Goal: Find specific page/section: Find specific page/section

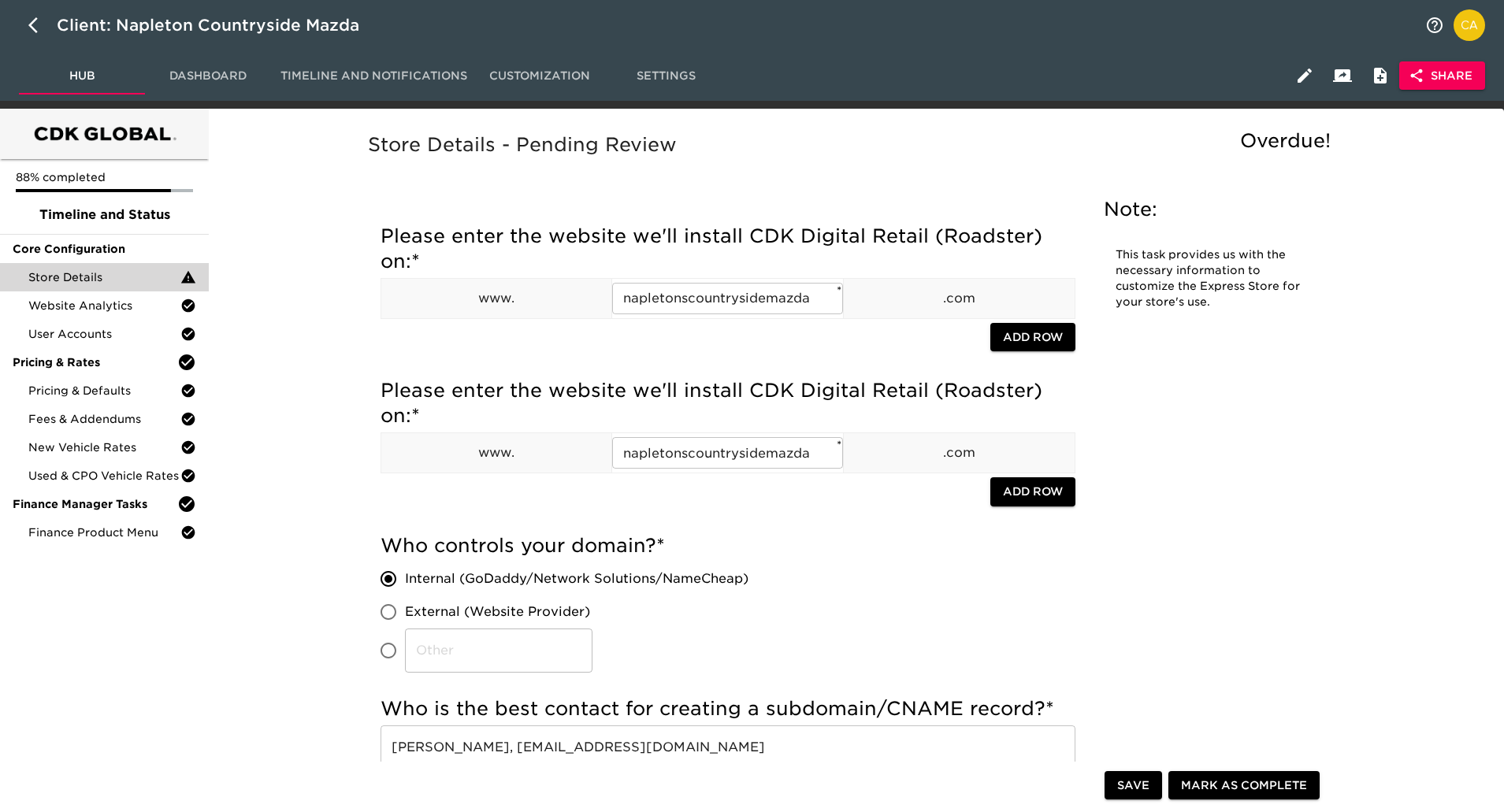
click at [1454, 70] on span "Share" at bounding box center [1442, 75] width 60 height 20
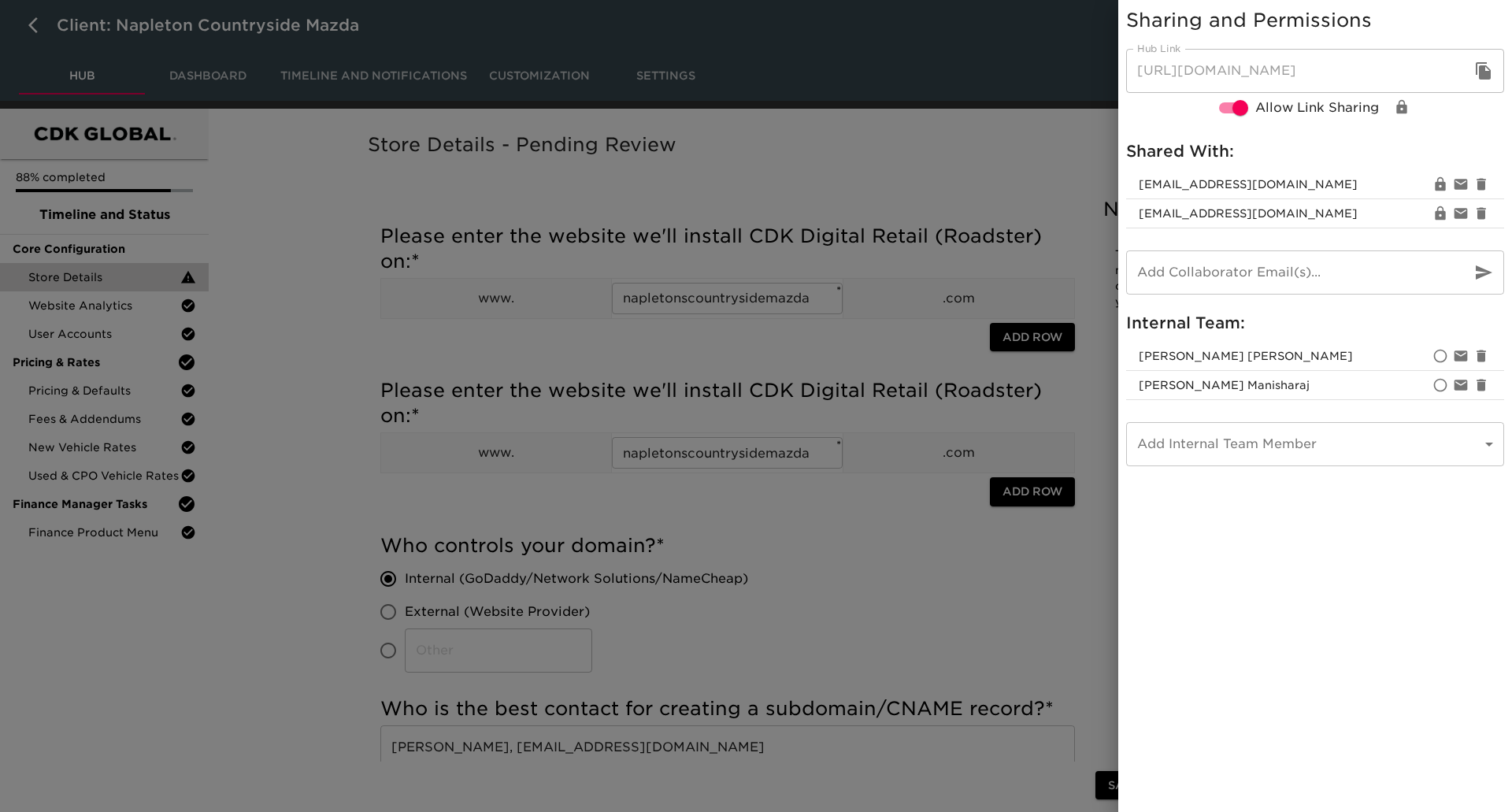
click at [927, 118] on div at bounding box center [756, 406] width 1512 height 812
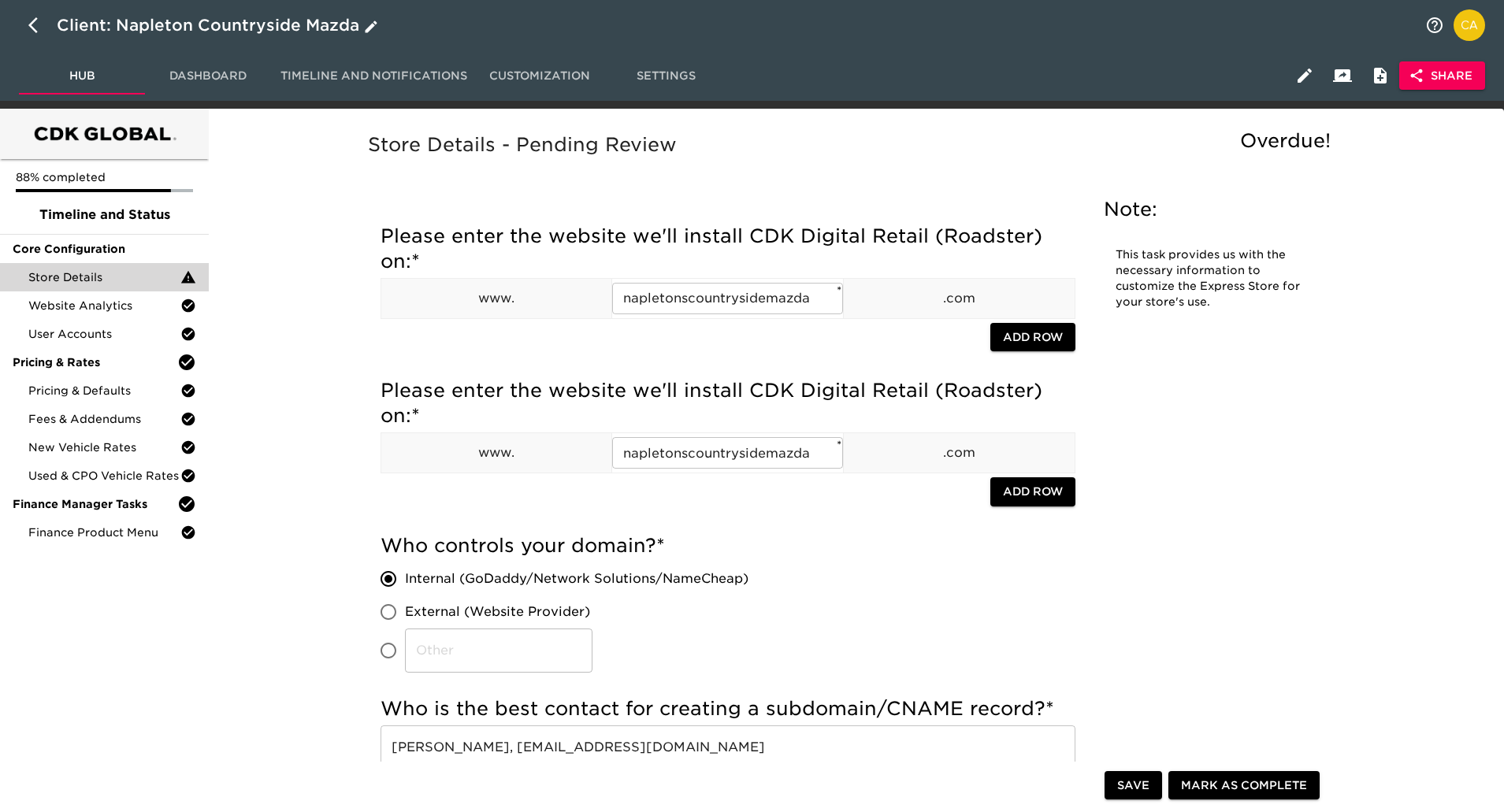
click at [28, 23] on button "button" at bounding box center [37, 25] width 38 height 38
select select "10"
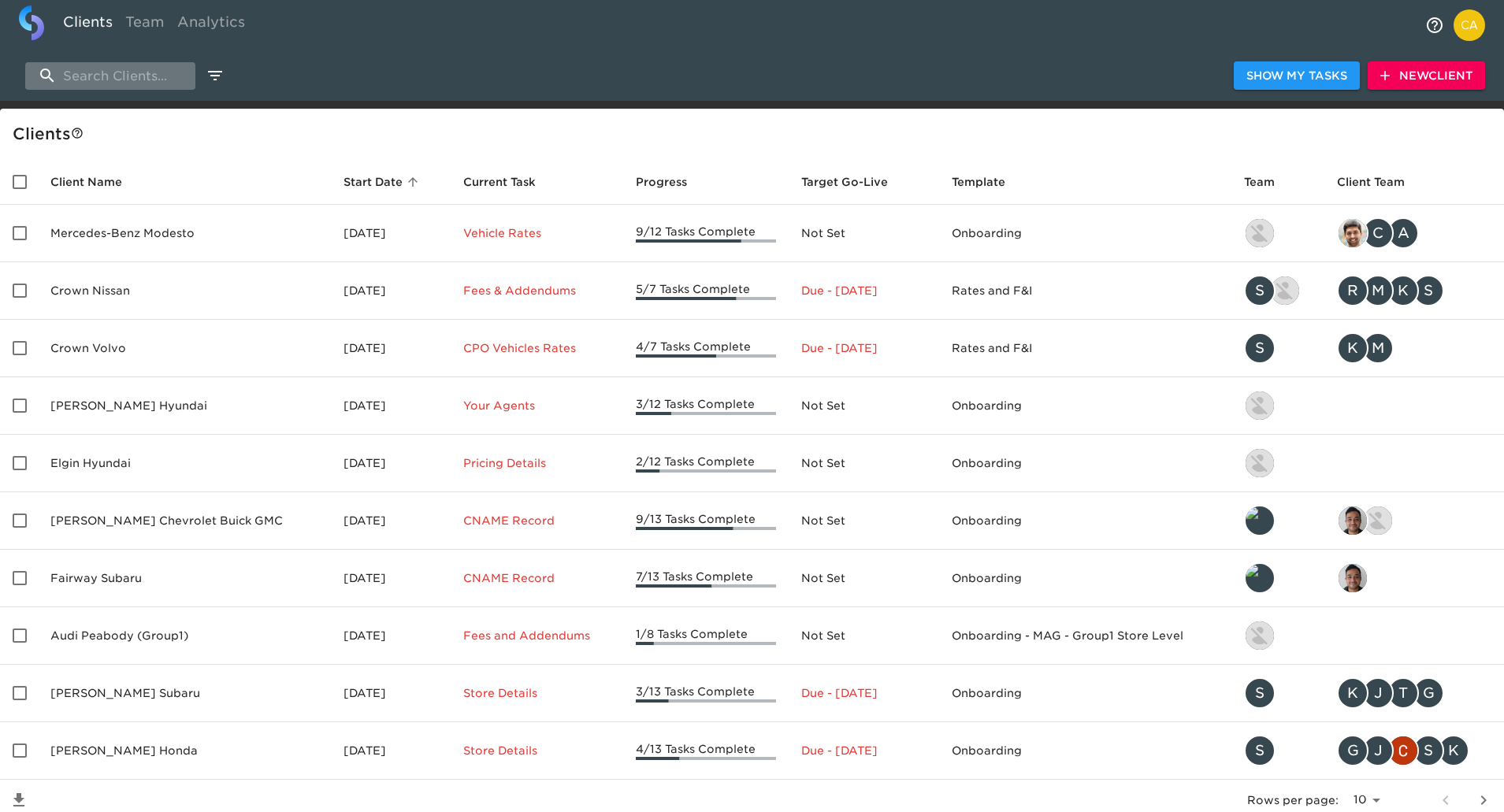
click at [119, 73] on input "search" at bounding box center [110, 76] width 170 height 28
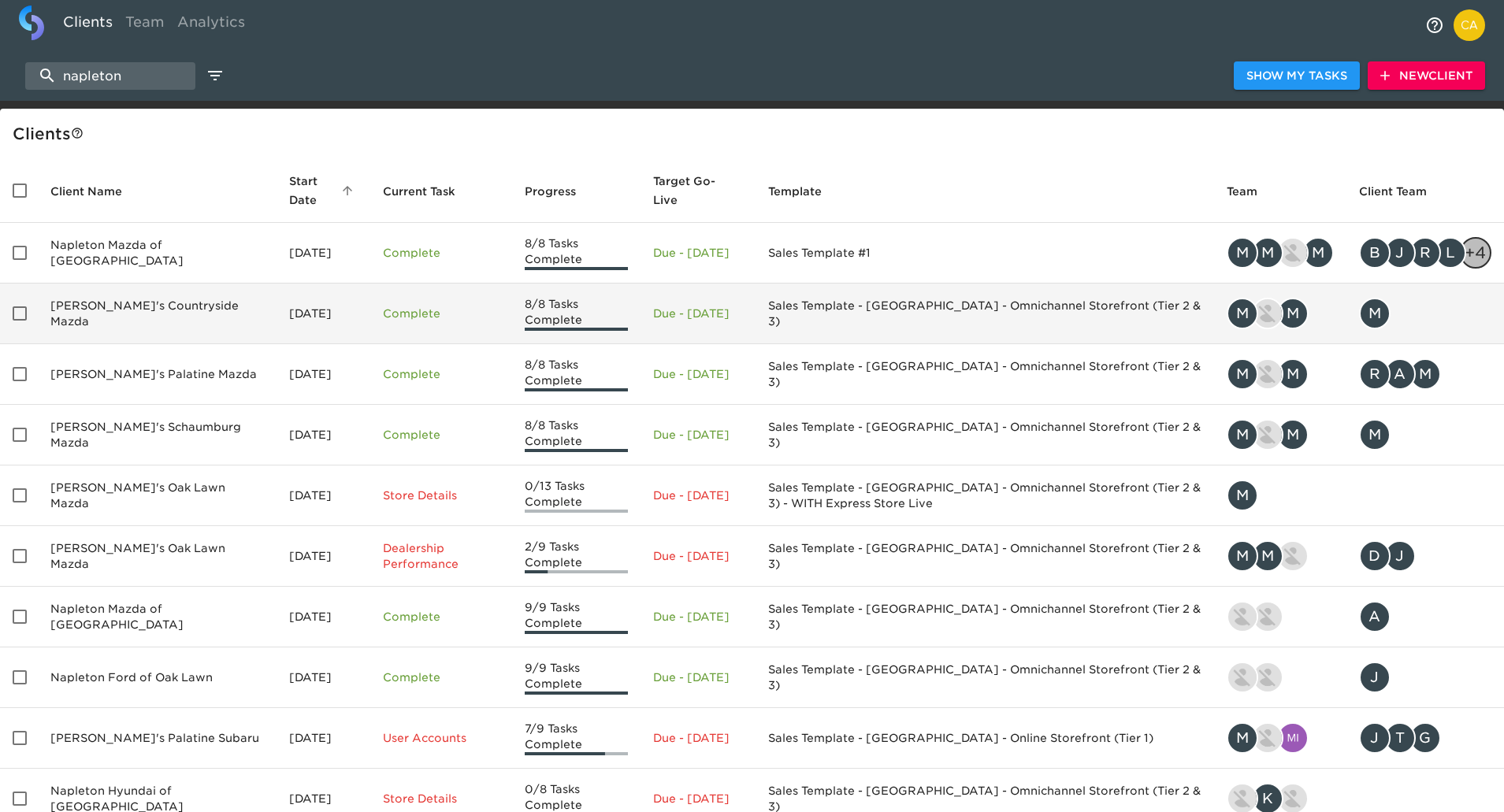
type input "napleton"
click at [127, 309] on td "[PERSON_NAME]'s Countryside Mazda" at bounding box center [157, 313] width 239 height 60
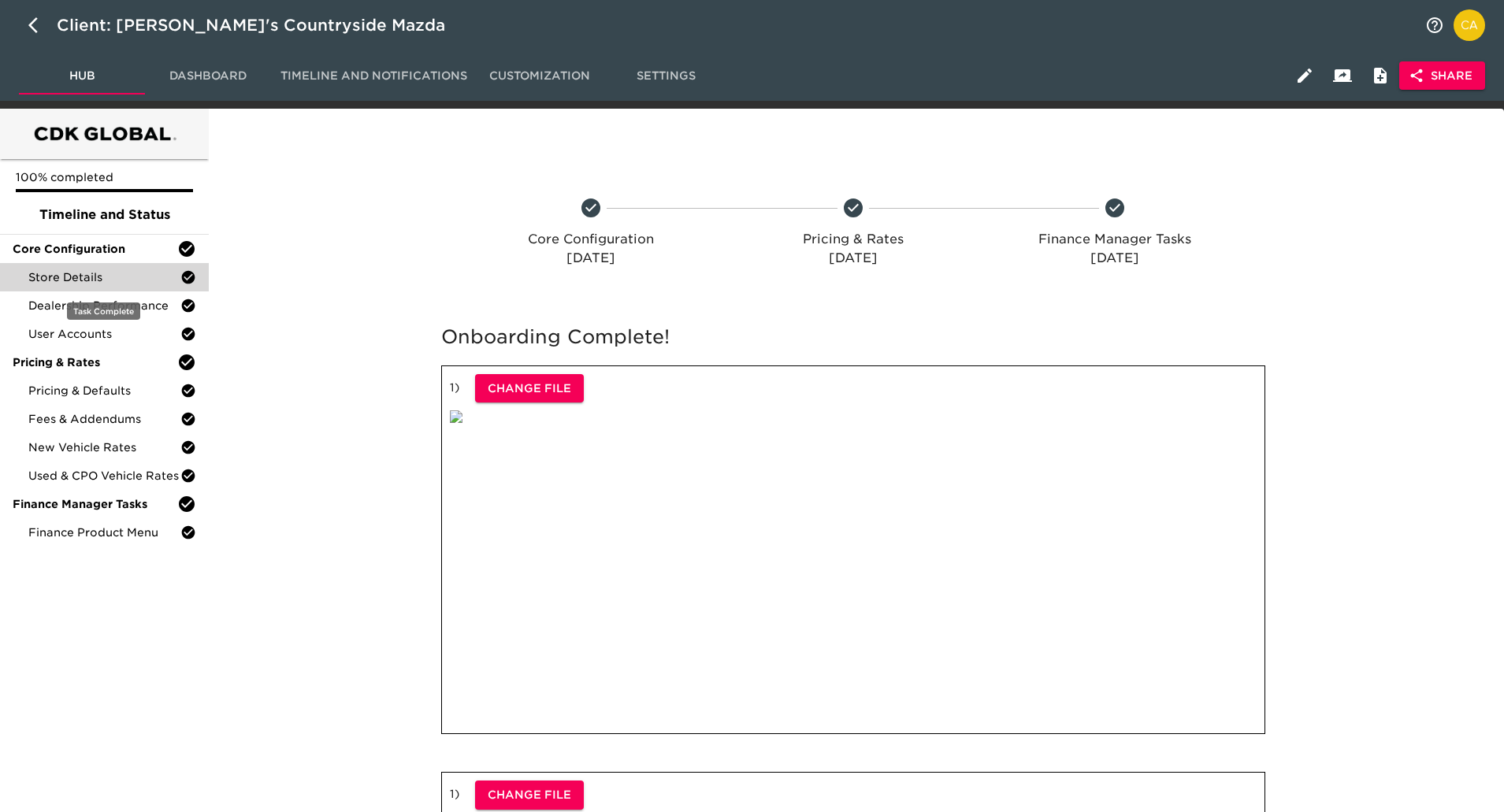
click at [87, 277] on span "Store Details" at bounding box center [103, 277] width 152 height 16
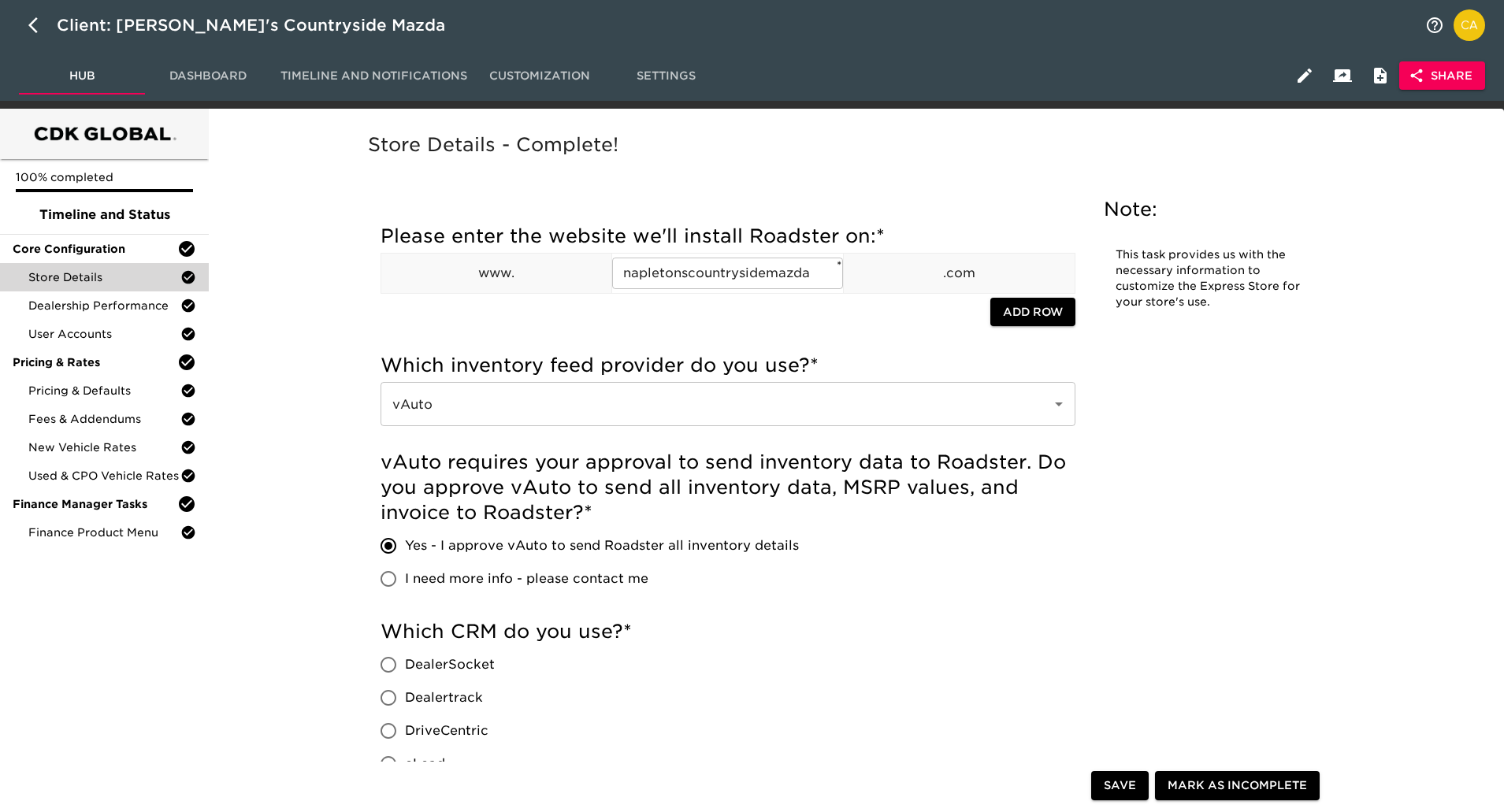
click at [1438, 66] on span "Share" at bounding box center [1442, 75] width 60 height 20
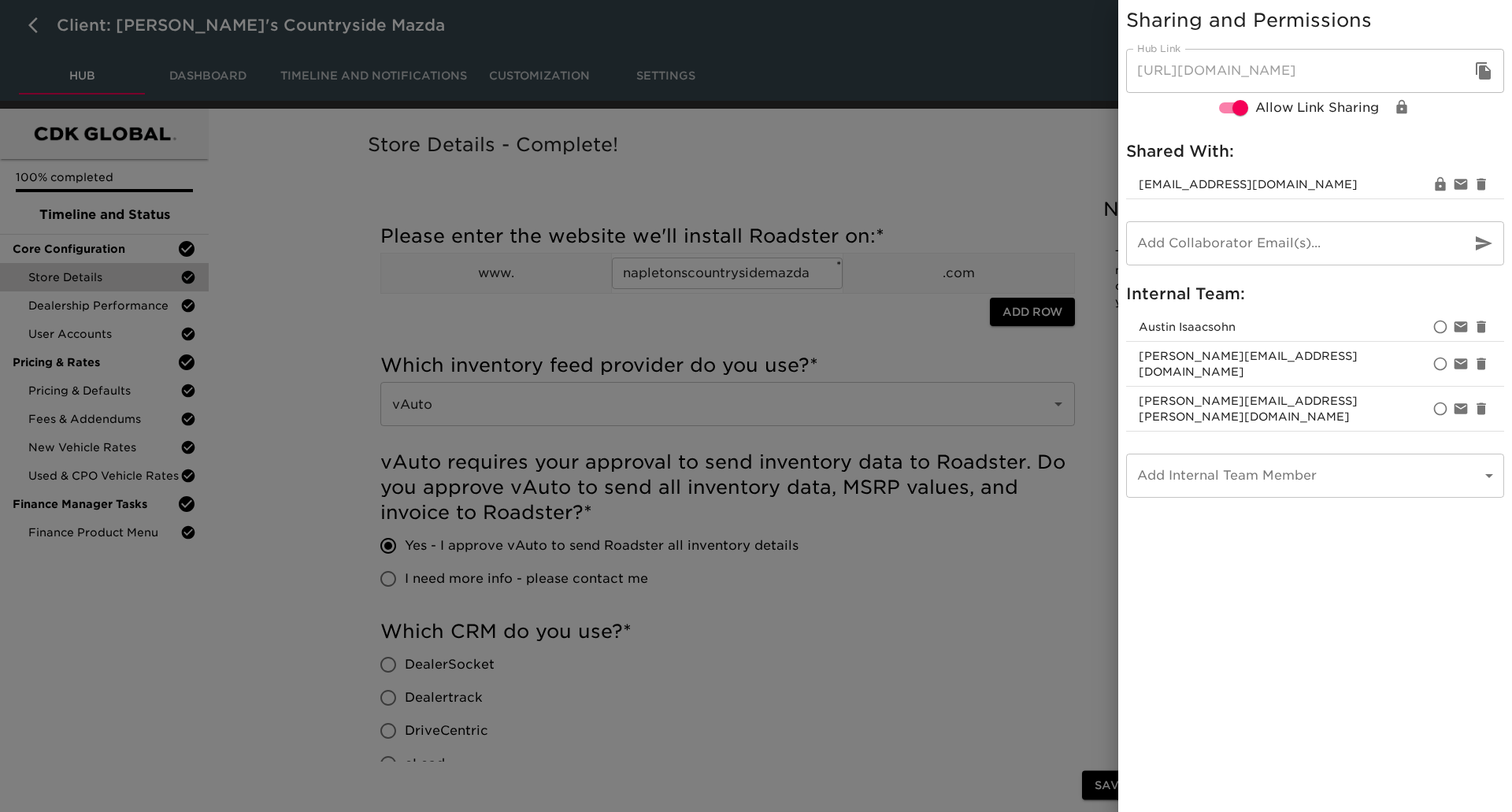
click at [846, 148] on div at bounding box center [756, 406] width 1512 height 812
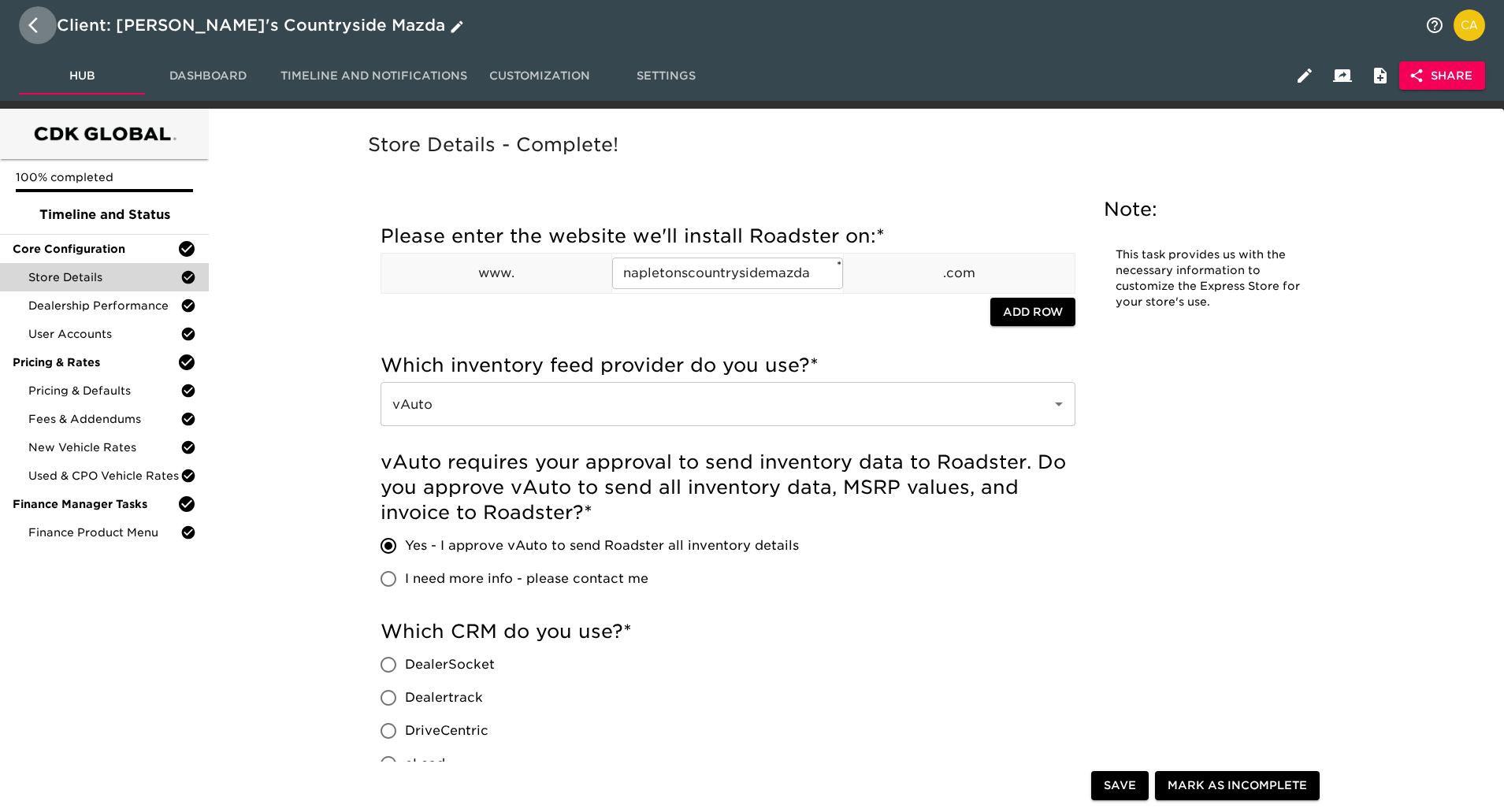
click at [34, 26] on icon "button" at bounding box center [37, 25] width 19 height 19
select select "10"
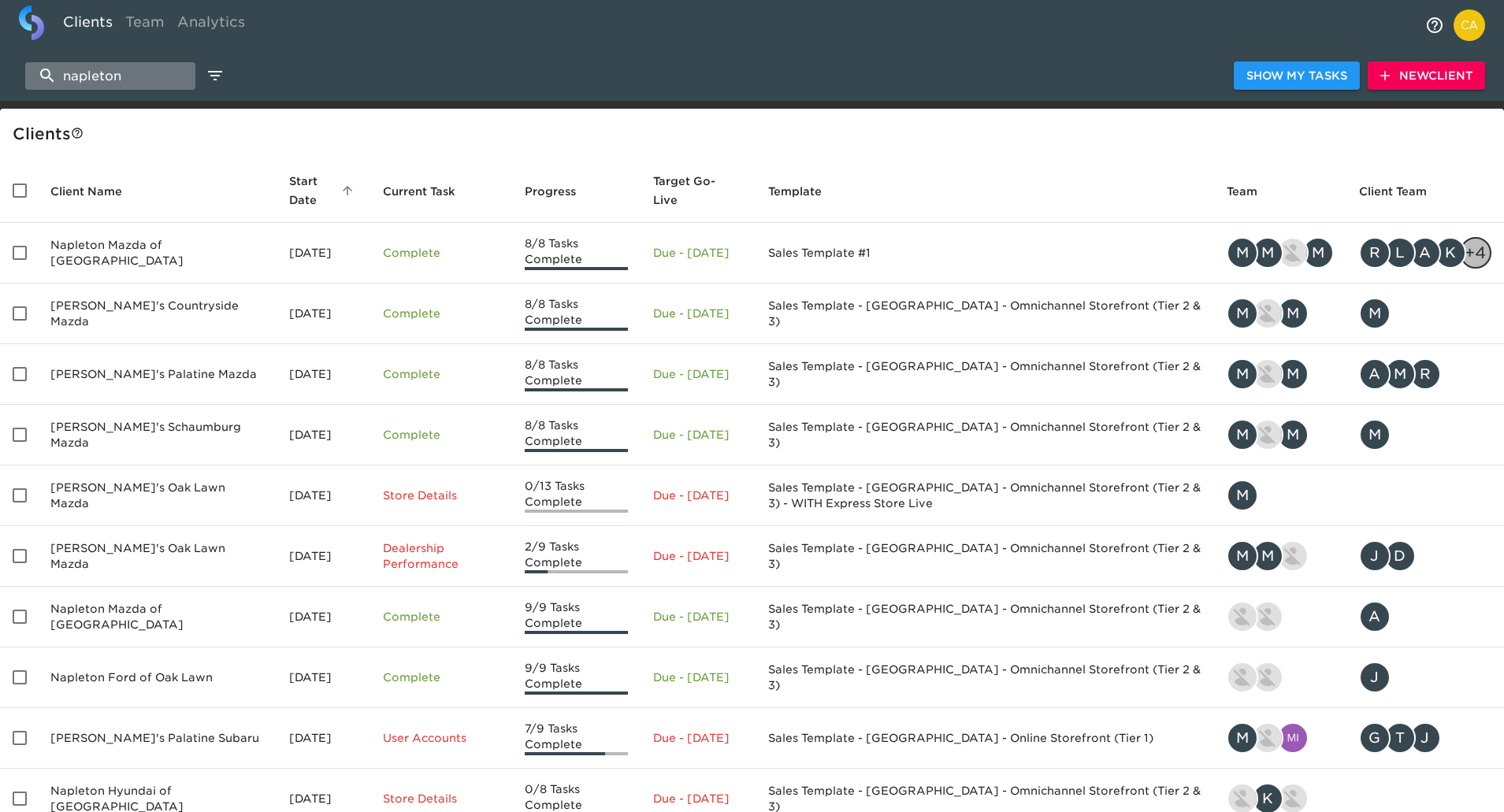
click at [132, 70] on input "napleton" at bounding box center [110, 76] width 170 height 28
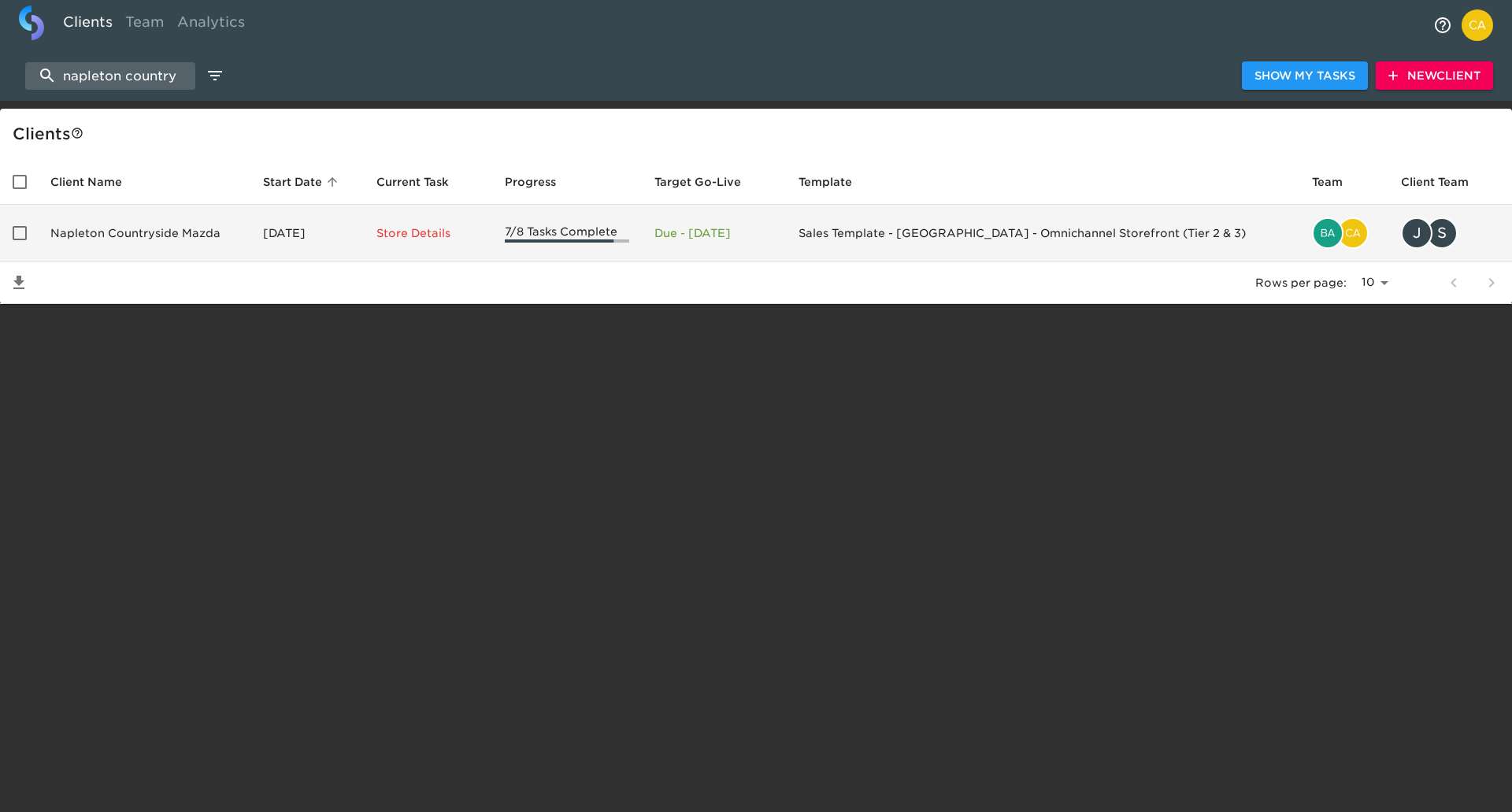
type input "napleton country"
click at [168, 239] on td "Napleton Countryside Mazda" at bounding box center [144, 233] width 213 height 58
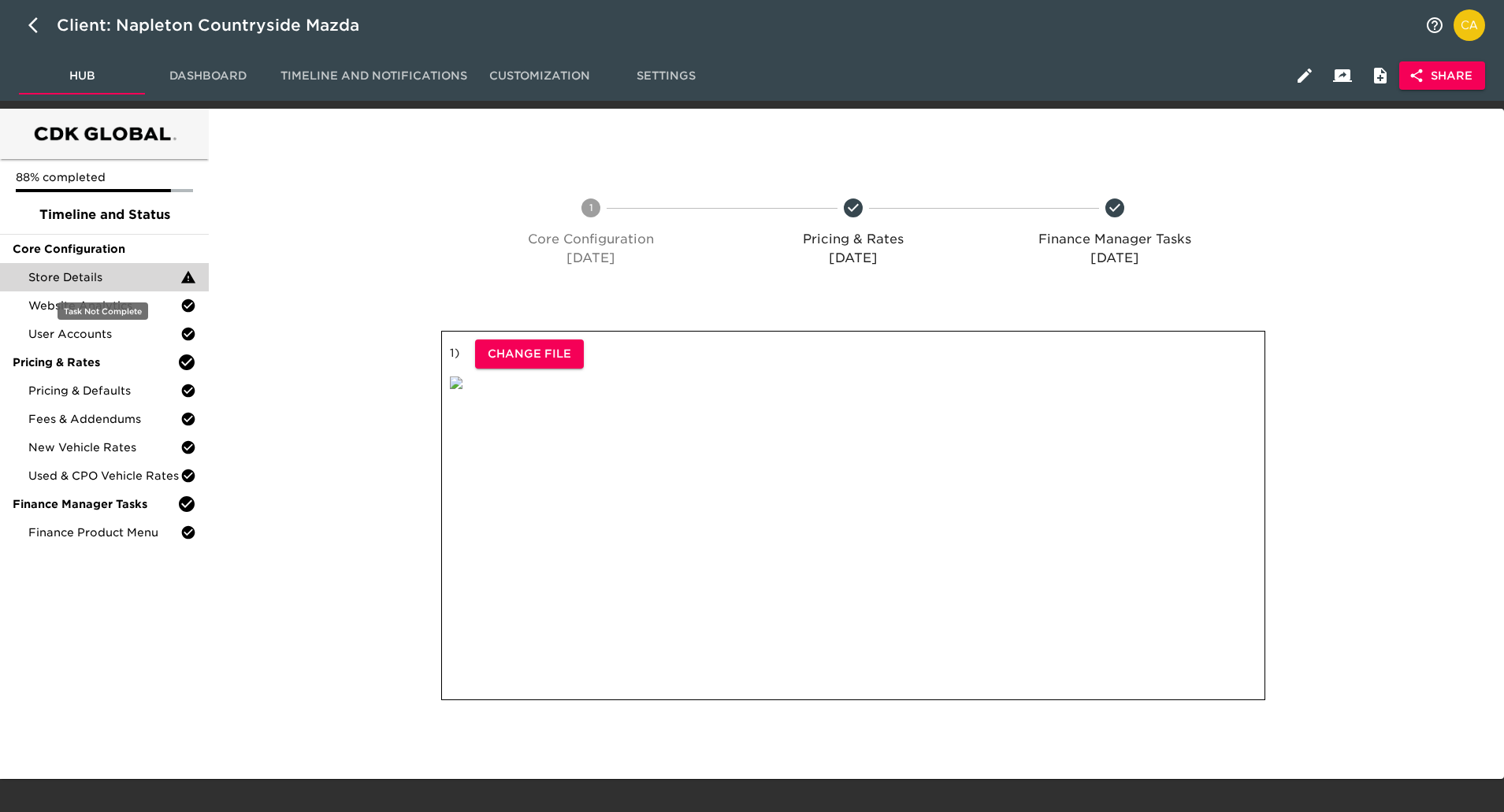
click at [115, 274] on span "Store Details" at bounding box center [103, 277] width 152 height 16
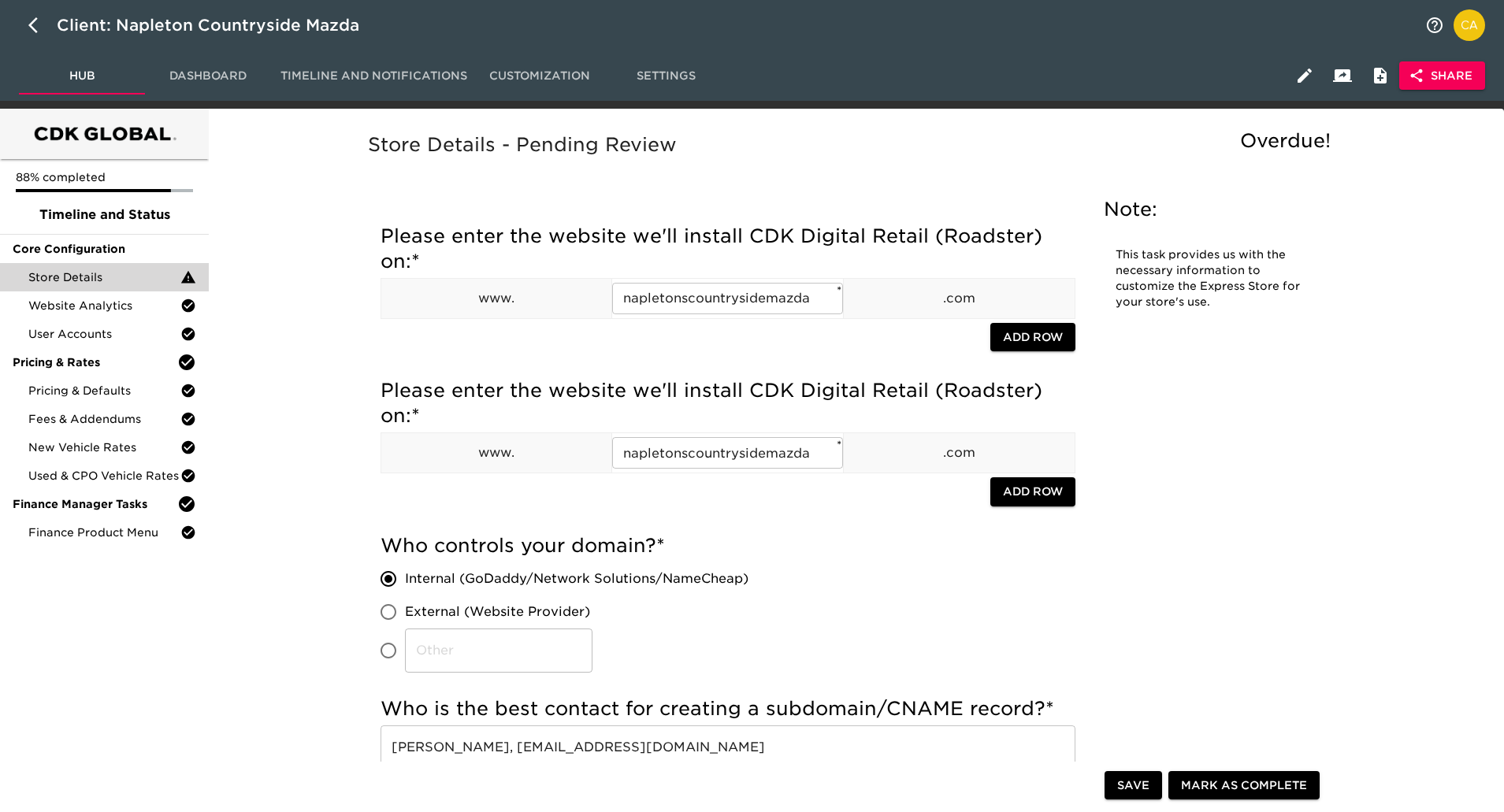
click at [1457, 85] on span "Share" at bounding box center [1442, 75] width 60 height 20
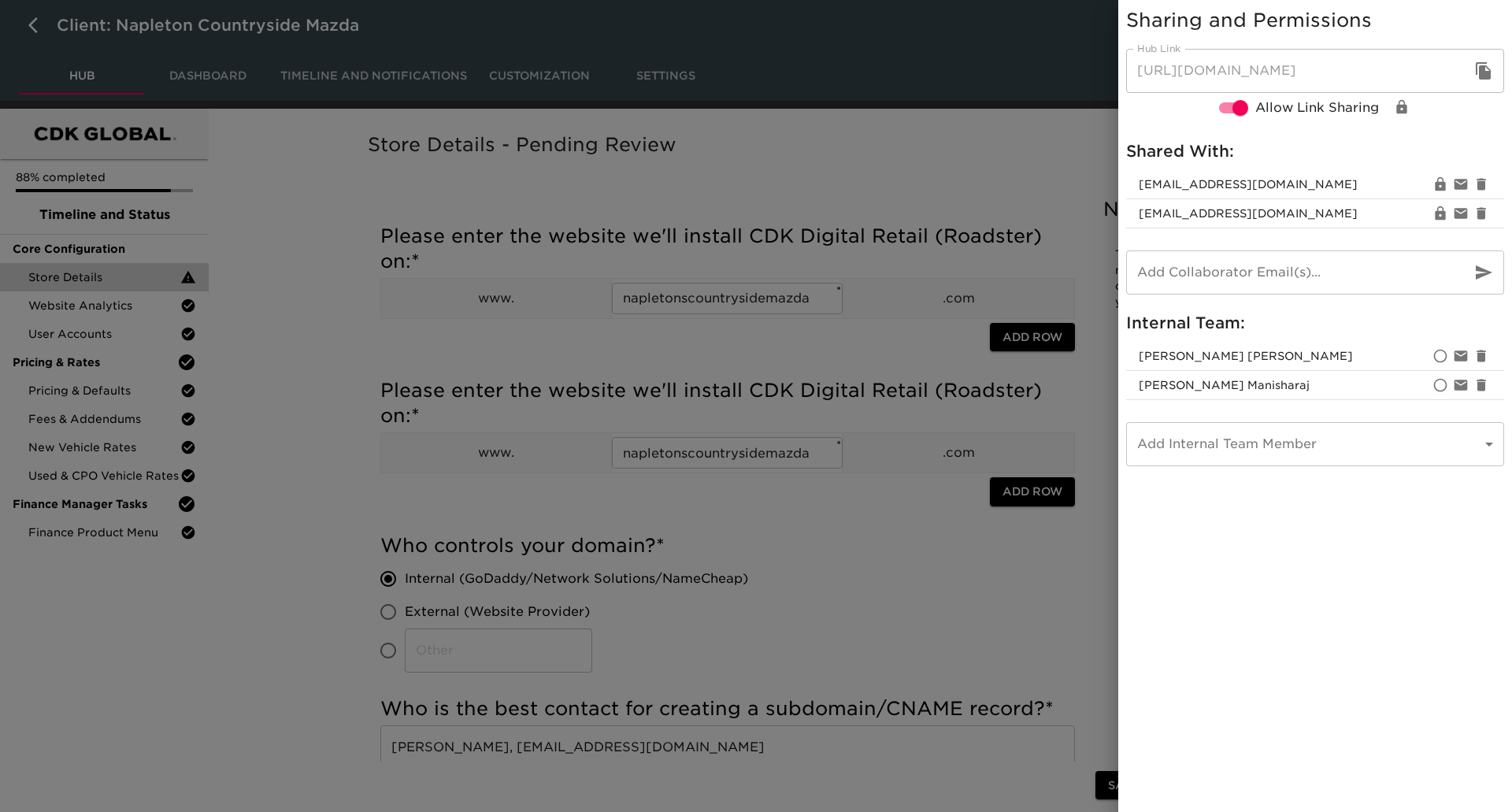
click at [1045, 96] on div at bounding box center [756, 406] width 1512 height 812
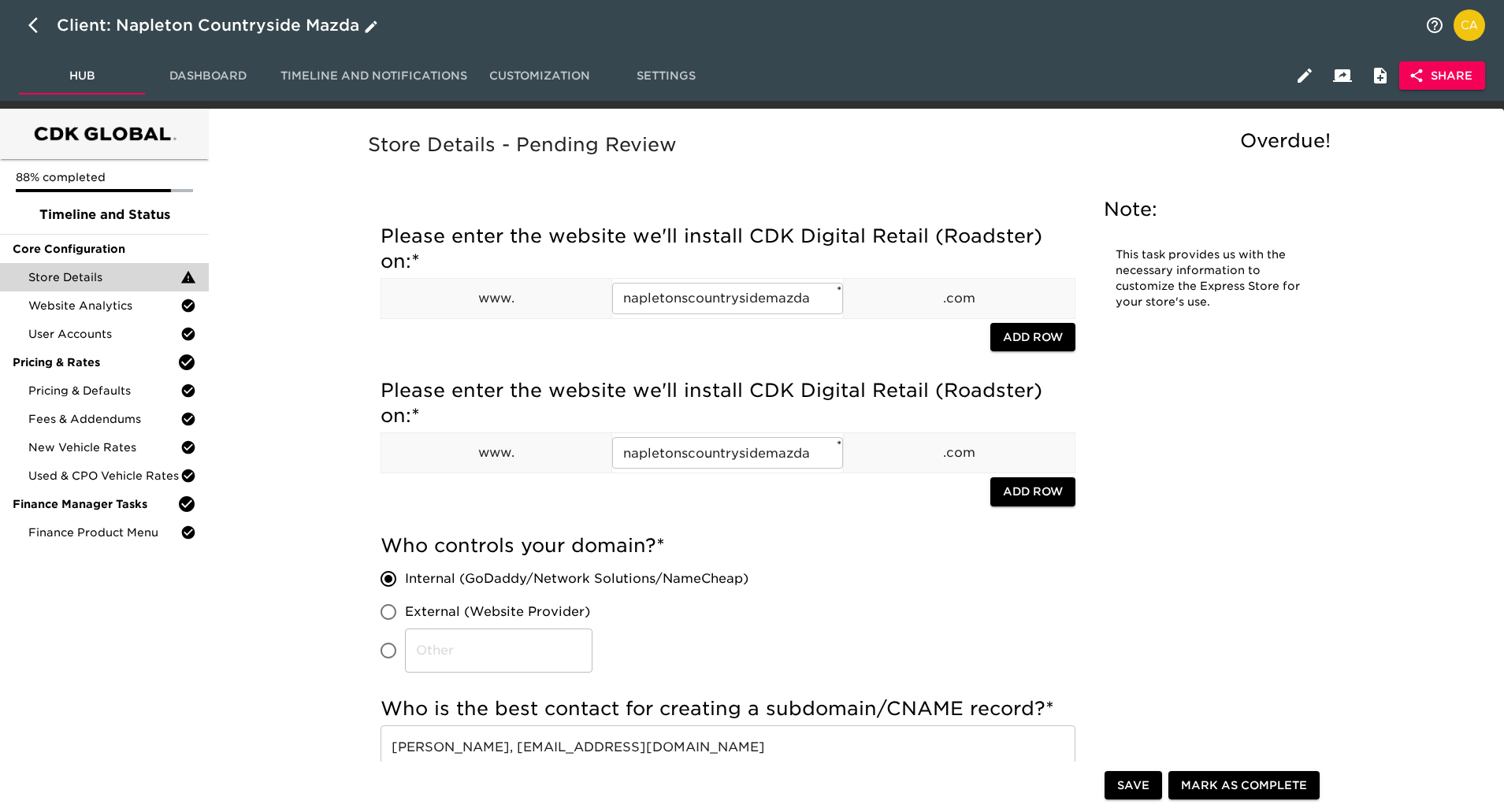
click at [28, 22] on button "button" at bounding box center [37, 25] width 38 height 38
select select "10"
